Goal: Task Accomplishment & Management: Manage account settings

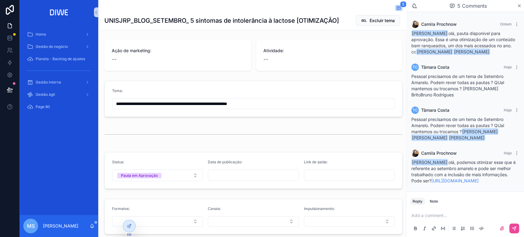
scroll to position [56, 0]
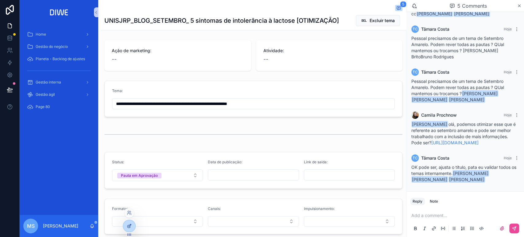
click at [131, 227] on icon at bounding box center [129, 226] width 5 height 5
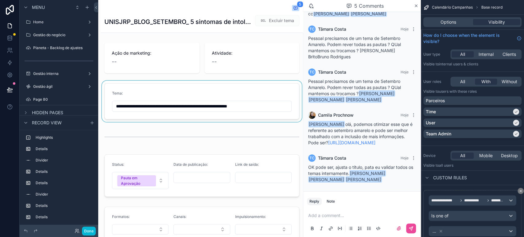
click at [175, 93] on div "scrollable content" at bounding box center [202, 101] width 202 height 41
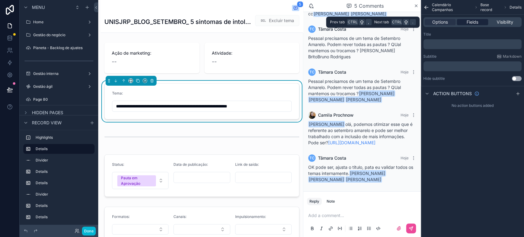
click at [478, 19] on span "Fields" at bounding box center [473, 22] width 12 height 6
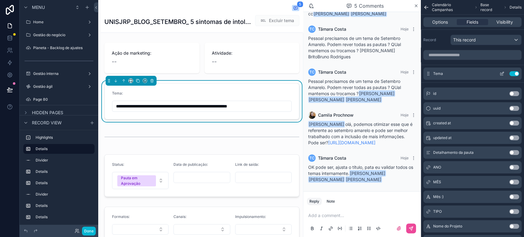
click at [502, 76] on div "Tema Use setting" at bounding box center [473, 74] width 98 height 12
click at [501, 73] on icon "scrollable content" at bounding box center [502, 74] width 3 height 3
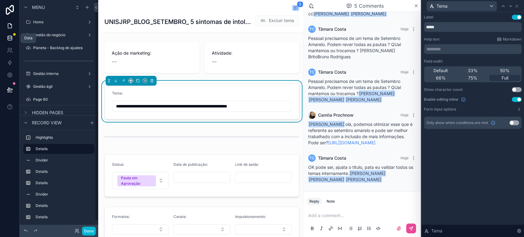
click at [11, 40] on icon at bounding box center [10, 39] width 4 height 2
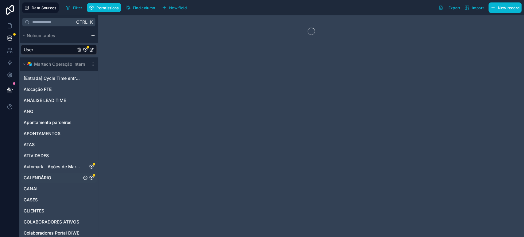
click at [45, 181] on div "CALENDÁRIO" at bounding box center [59, 178] width 76 height 10
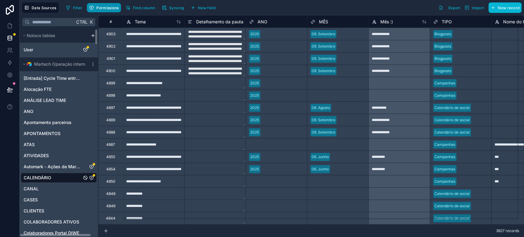
click at [105, 9] on span "Permissions" at bounding box center [107, 8] width 22 height 5
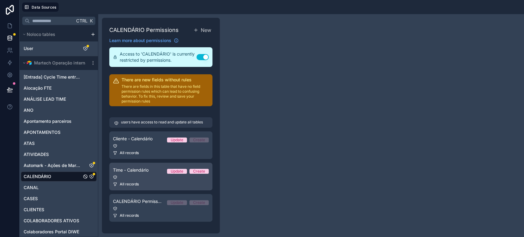
click at [146, 184] on div "All records" at bounding box center [161, 184] width 96 height 5
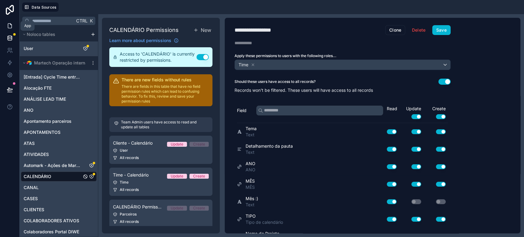
click at [9, 24] on icon at bounding box center [10, 26] width 4 height 5
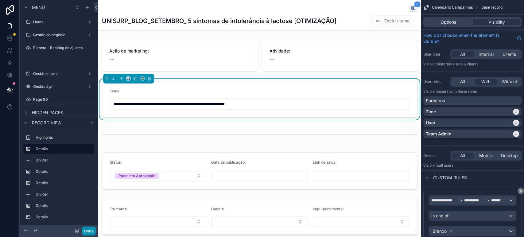
click at [87, 229] on button "Done" at bounding box center [89, 231] width 14 height 9
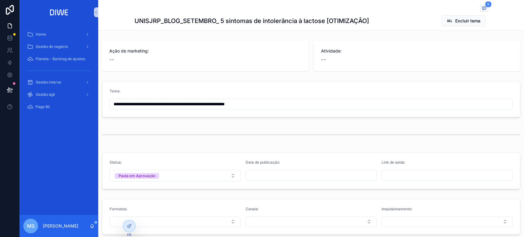
click at [310, 104] on input "**********" at bounding box center [311, 104] width 403 height 9
click at [130, 214] on icon at bounding box center [129, 212] width 5 height 5
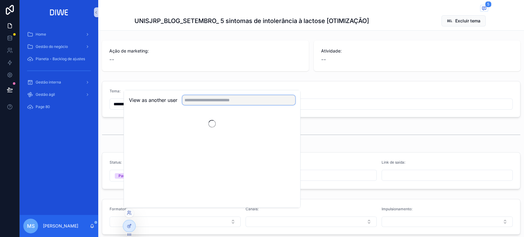
click at [219, 96] on input "text" at bounding box center [238, 100] width 113 height 10
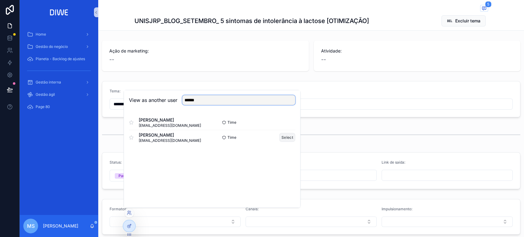
type input "******"
click at [283, 136] on button "Select" at bounding box center [288, 137] width 16 height 9
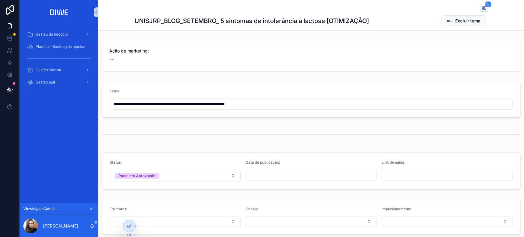
click at [341, 106] on input "**********" at bounding box center [311, 104] width 403 height 9
